Goal: Information Seeking & Learning: Find specific fact

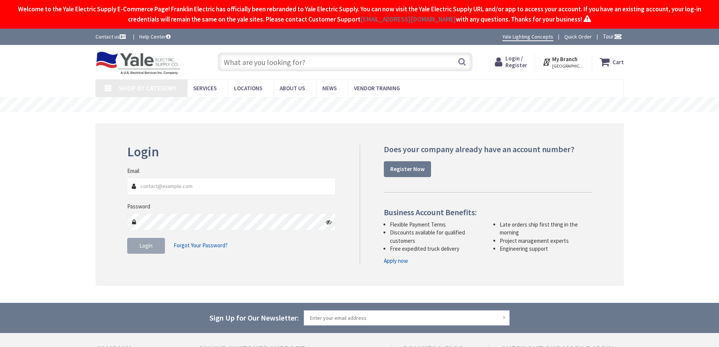
type input "Kidstreet Playground, [STREET_ADDRESS][PERSON_NAME]"
type input "[PERSON_NAME][EMAIL_ADDRESS][PERSON_NAME][DOMAIN_NAME]"
click at [147, 251] on button "Login" at bounding box center [146, 246] width 38 height 16
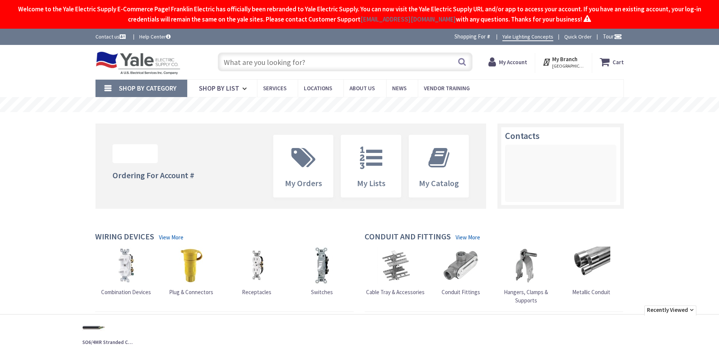
click at [237, 66] on input "text" at bounding box center [345, 61] width 255 height 19
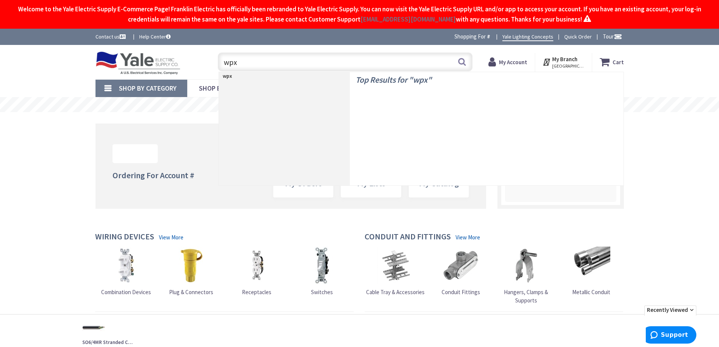
type input "wpx2"
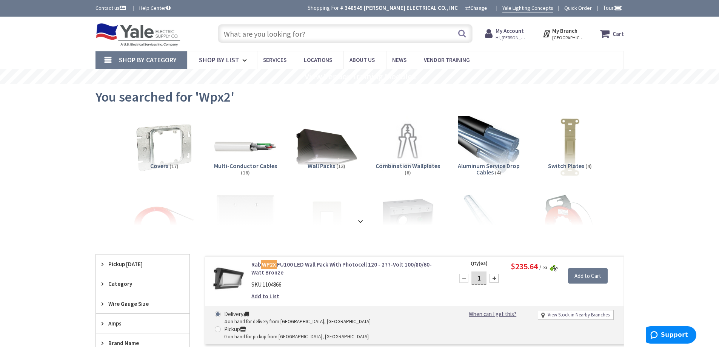
click at [229, 32] on input "text" at bounding box center [345, 33] width 255 height 19
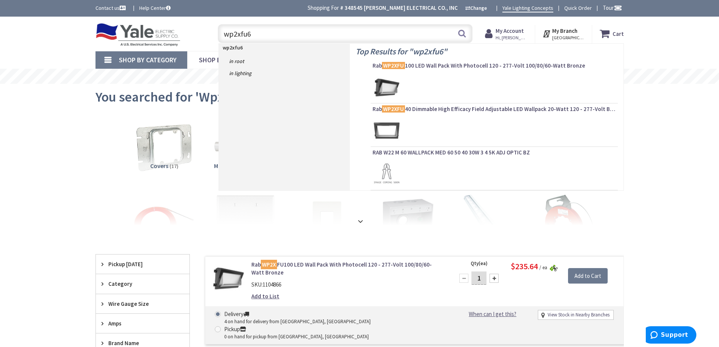
type input "wp2xfu60"
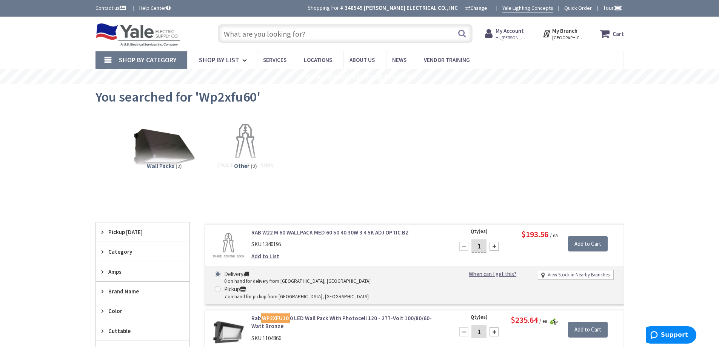
click at [256, 36] on input "text" at bounding box center [345, 33] width 255 height 19
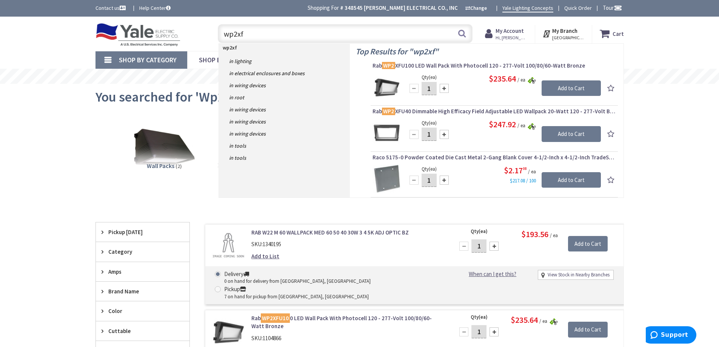
type input "wp2xfu"
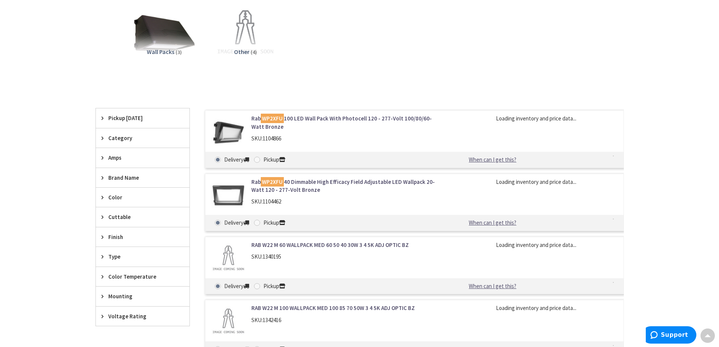
scroll to position [114, 0]
